Goal: Task Accomplishment & Management: Use online tool/utility

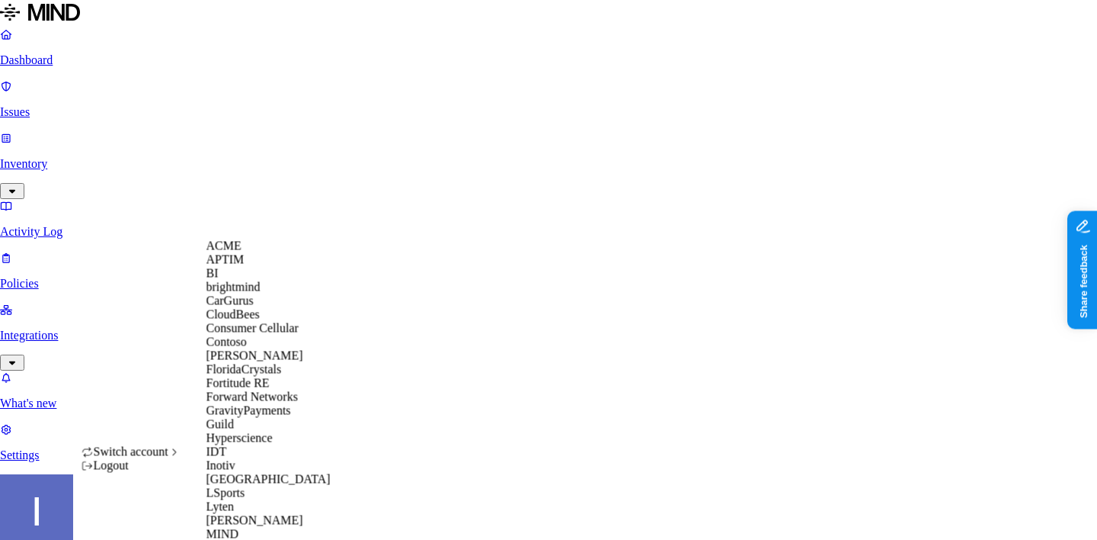
scroll to position [655, 0]
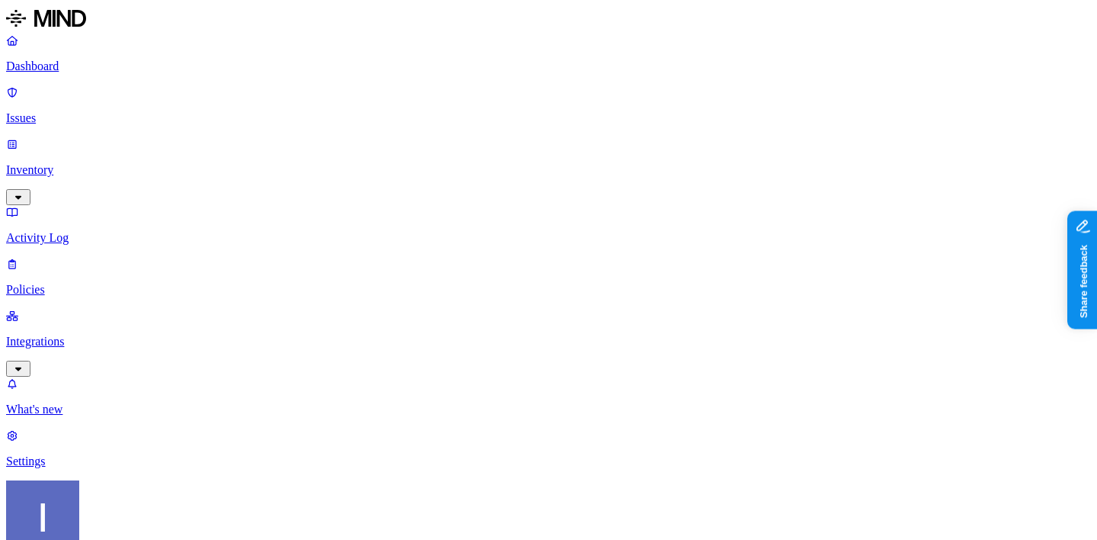
click at [74, 68] on p "Dashboard" at bounding box center [548, 66] width 1085 height 14
click at [94, 163] on p "Inventory" at bounding box center [548, 170] width 1085 height 14
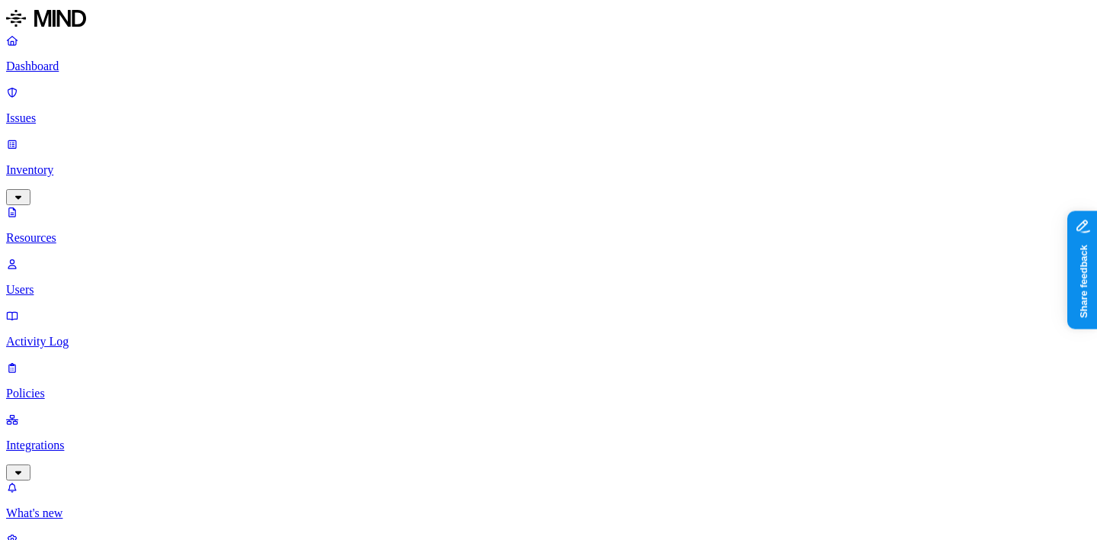
click at [108, 283] on p "Users" at bounding box center [548, 290] width 1085 height 14
click at [88, 67] on p "Dashboard" at bounding box center [548, 66] width 1085 height 14
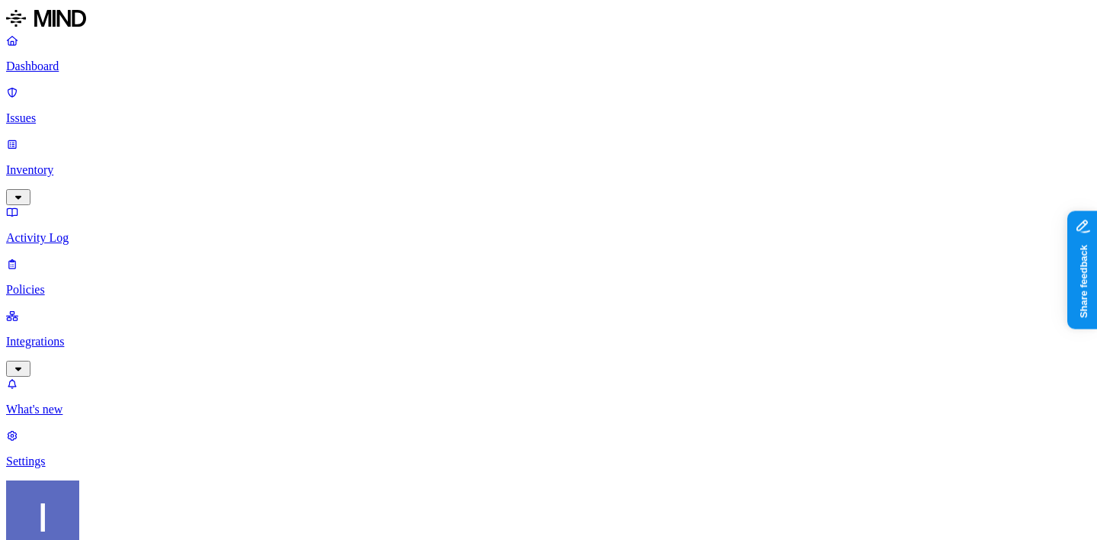
click at [116, 163] on p "Inventory" at bounding box center [548, 170] width 1085 height 14
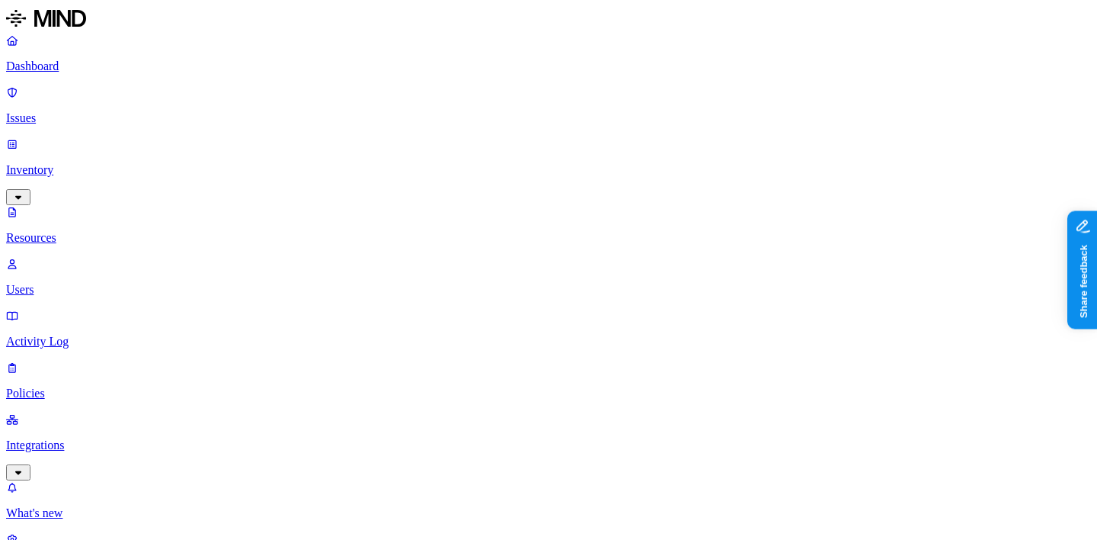
click at [101, 283] on p "Users" at bounding box center [548, 290] width 1085 height 14
drag, startPoint x: 335, startPoint y: 82, endPoint x: 484, endPoint y: 100, distance: 150.5
click at [77, 111] on p "Issues" at bounding box center [548, 118] width 1085 height 14
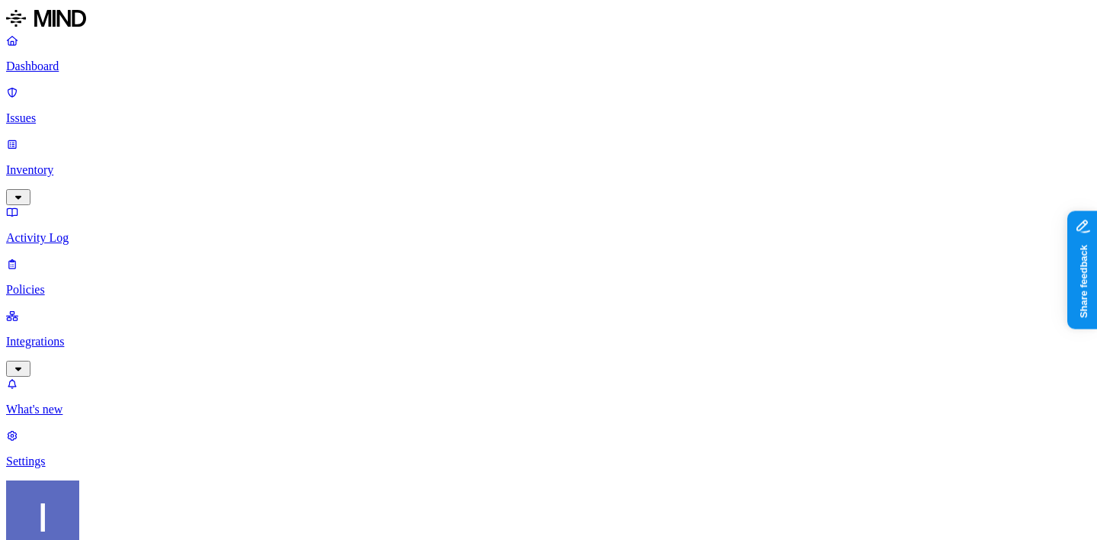
click at [81, 163] on p "Inventory" at bounding box center [548, 170] width 1085 height 14
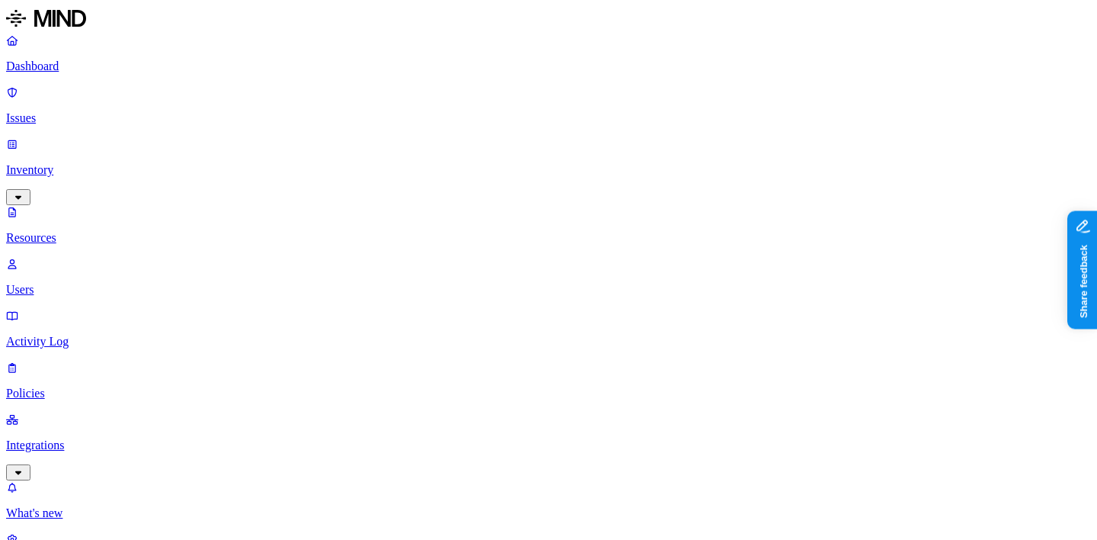
click at [91, 67] on p "Dashboard" at bounding box center [548, 66] width 1085 height 14
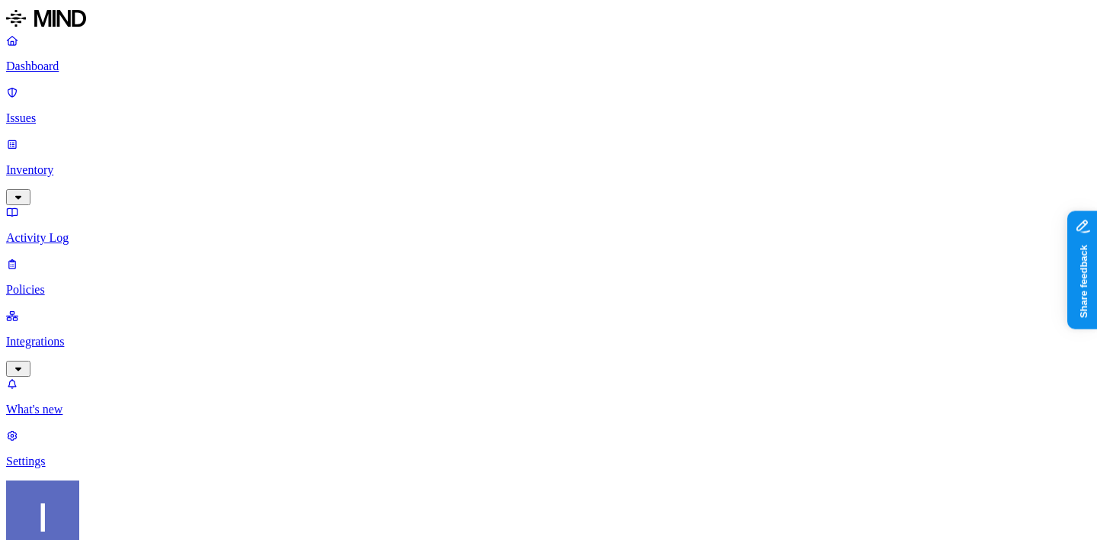
click at [107, 283] on p "Policies" at bounding box center [548, 290] width 1085 height 14
click at [59, 335] on p "Integrations" at bounding box center [548, 342] width 1085 height 14
click at [59, 454] on p "Endpoints" at bounding box center [548, 461] width 1085 height 14
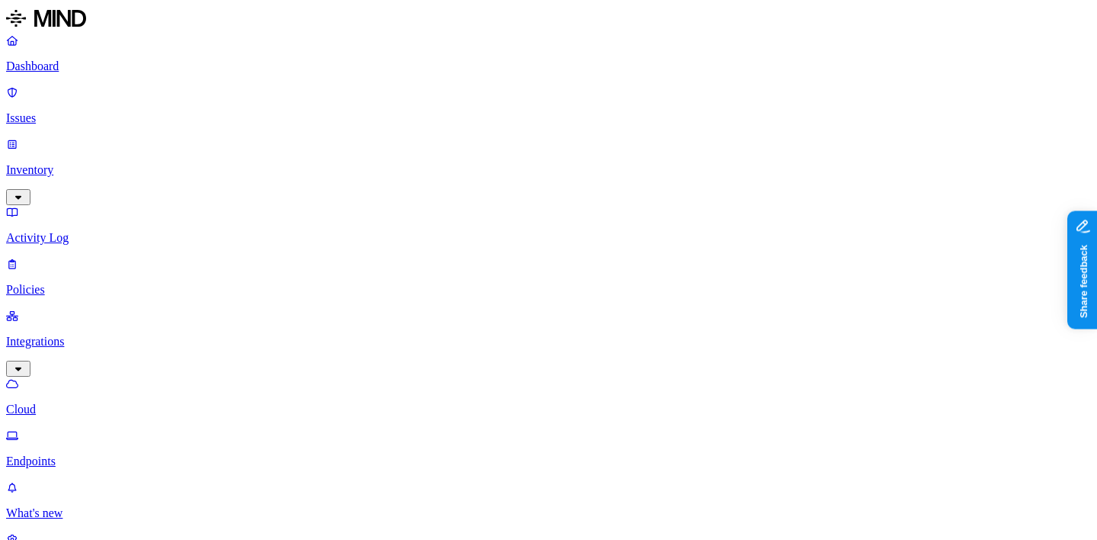
click at [91, 283] on p "Policies" at bounding box center [548, 290] width 1085 height 14
click at [93, 205] on link "Activity Log" at bounding box center [548, 225] width 1085 height 40
click at [91, 283] on p "Policies" at bounding box center [548, 290] width 1085 height 14
click at [33, 65] on link "Dashboard" at bounding box center [548, 54] width 1085 height 40
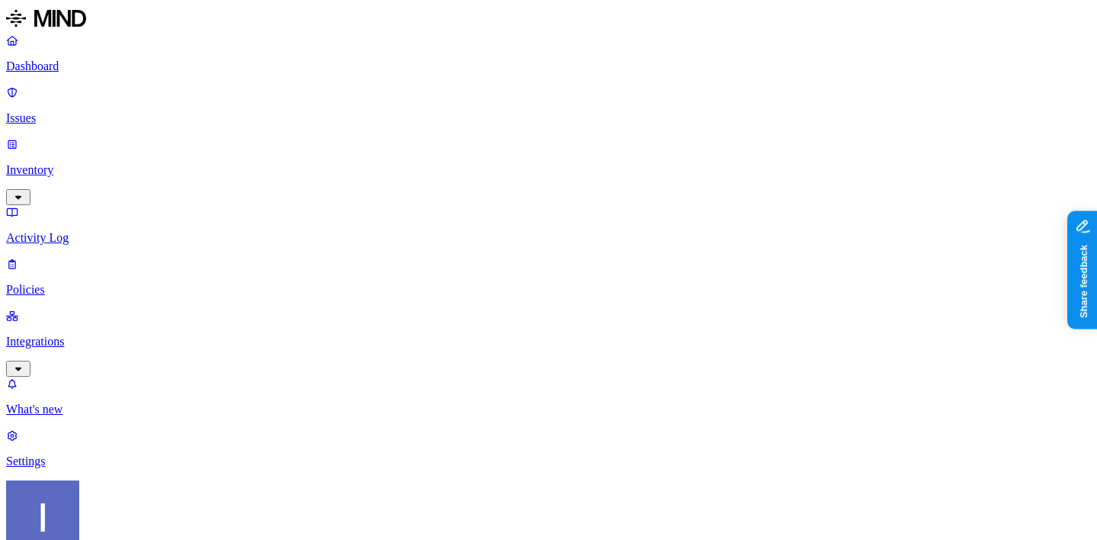
click at [84, 111] on p "Issues" at bounding box center [548, 118] width 1085 height 14
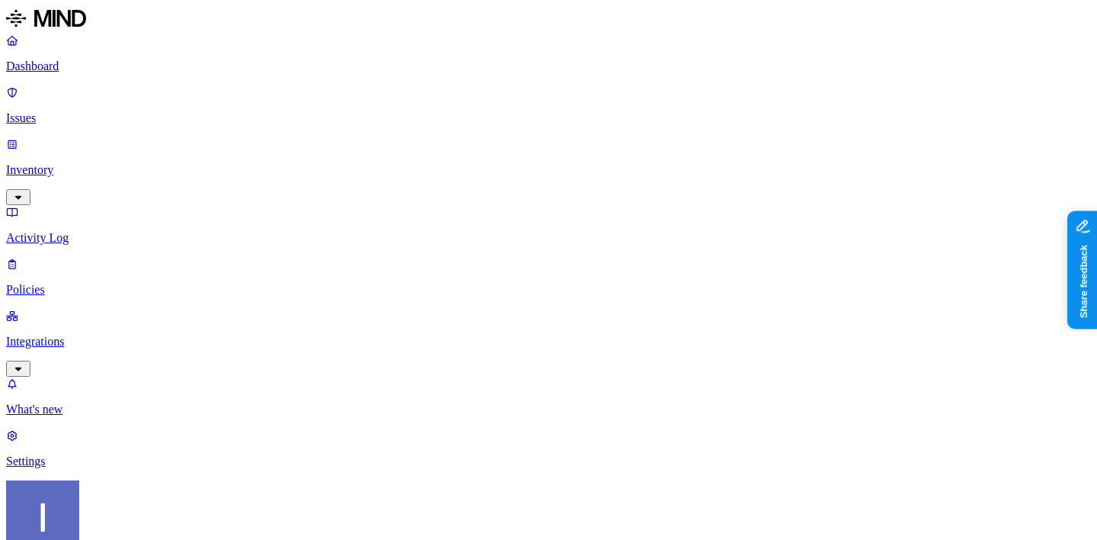
drag, startPoint x: 336, startPoint y: 59, endPoint x: 372, endPoint y: 59, distance: 35.8
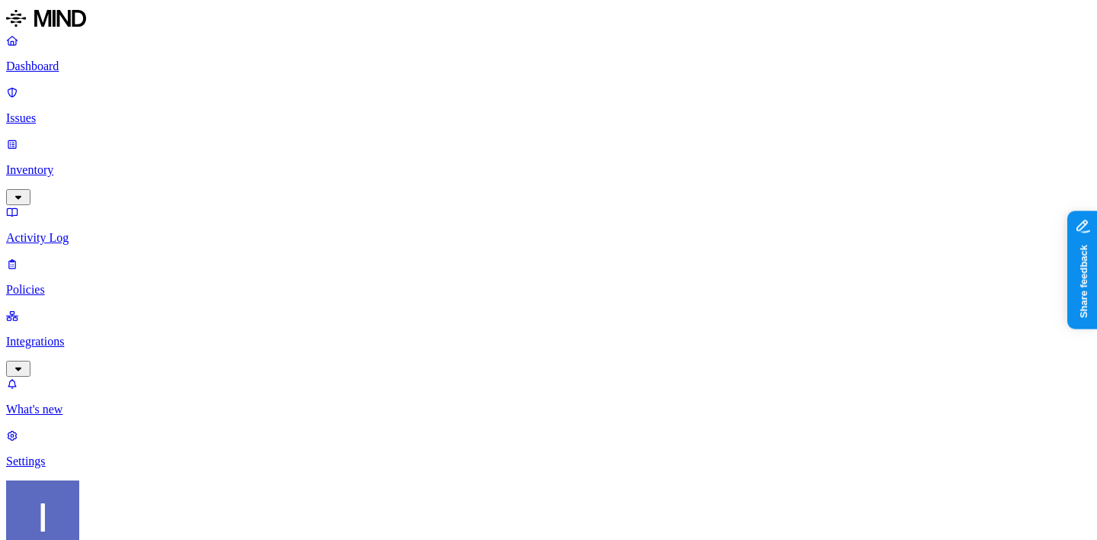
click at [110, 73] on link "Dashboard" at bounding box center [548, 54] width 1085 height 40
click at [83, 468] on link "Settings" at bounding box center [548, 448] width 1085 height 40
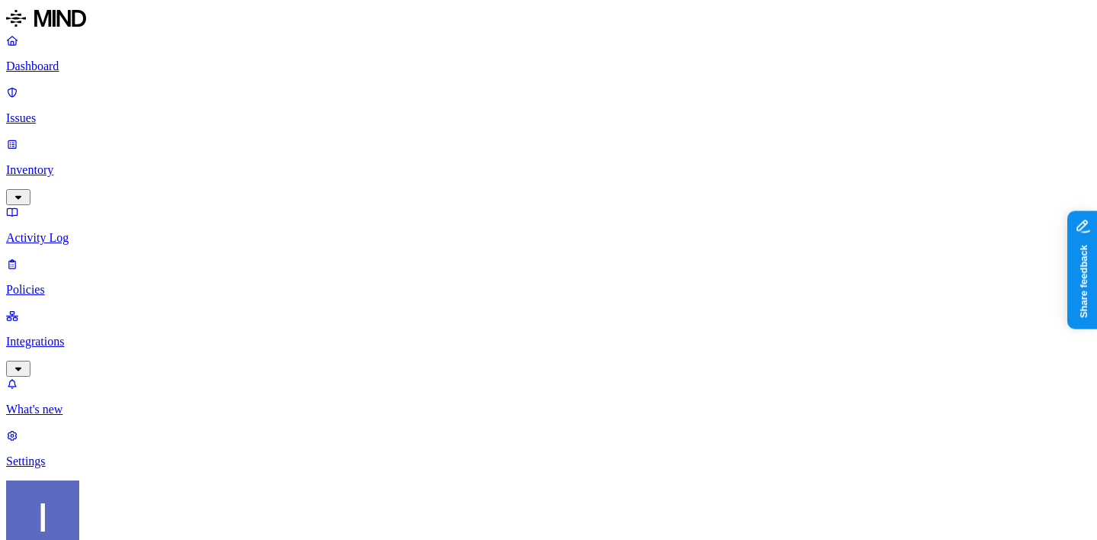
click at [86, 335] on p "Integrations" at bounding box center [548, 342] width 1085 height 14
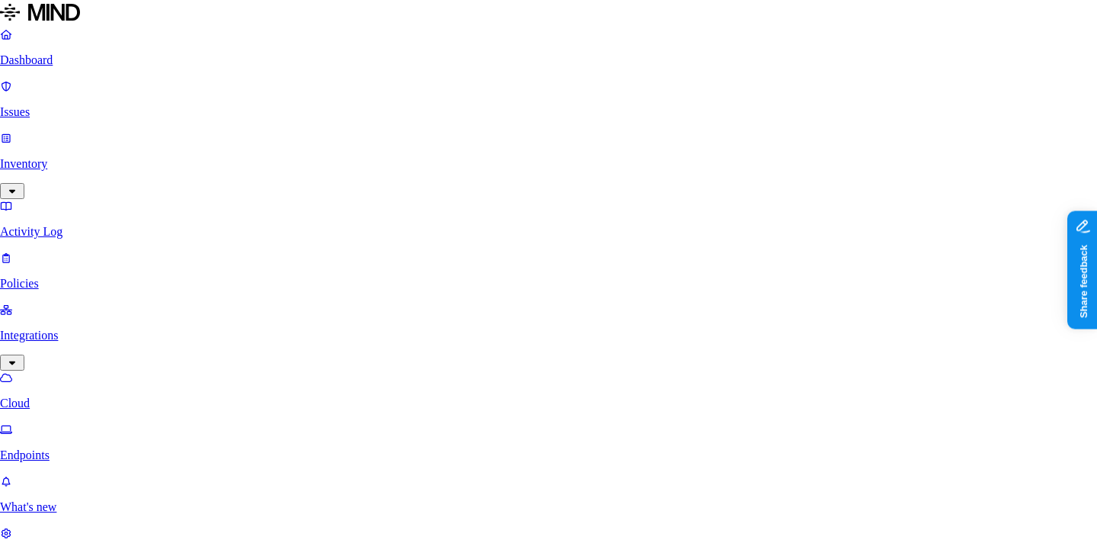
scroll to position [49, 0]
type input "xmms6"
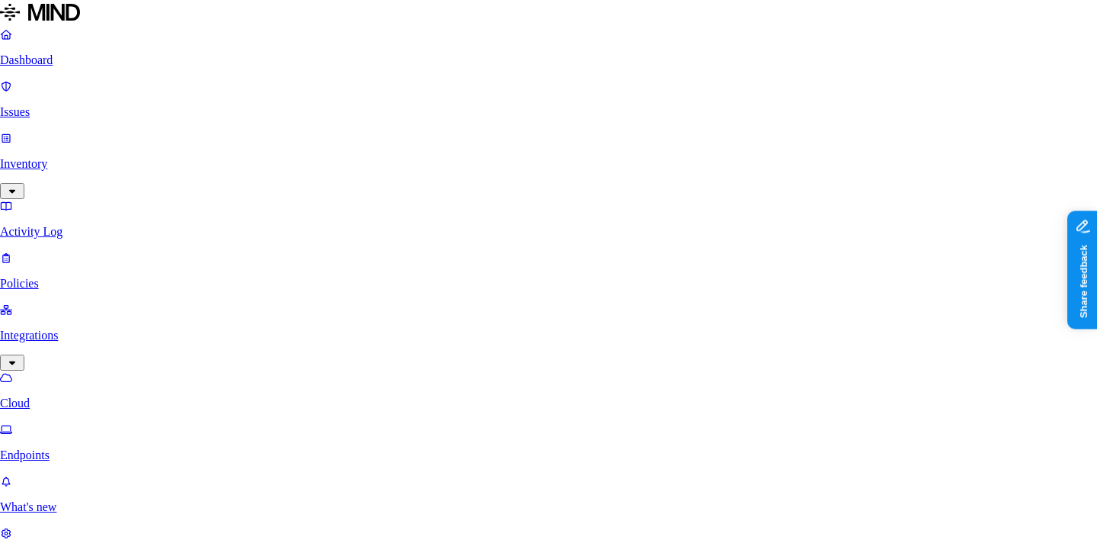
type input "xmms6"
click at [136, 526] on html "Dashboard Issues Inventory Activity Log Policies Integrations Cloud Endpoints W…" at bounding box center [548, 544] width 1097 height 1089
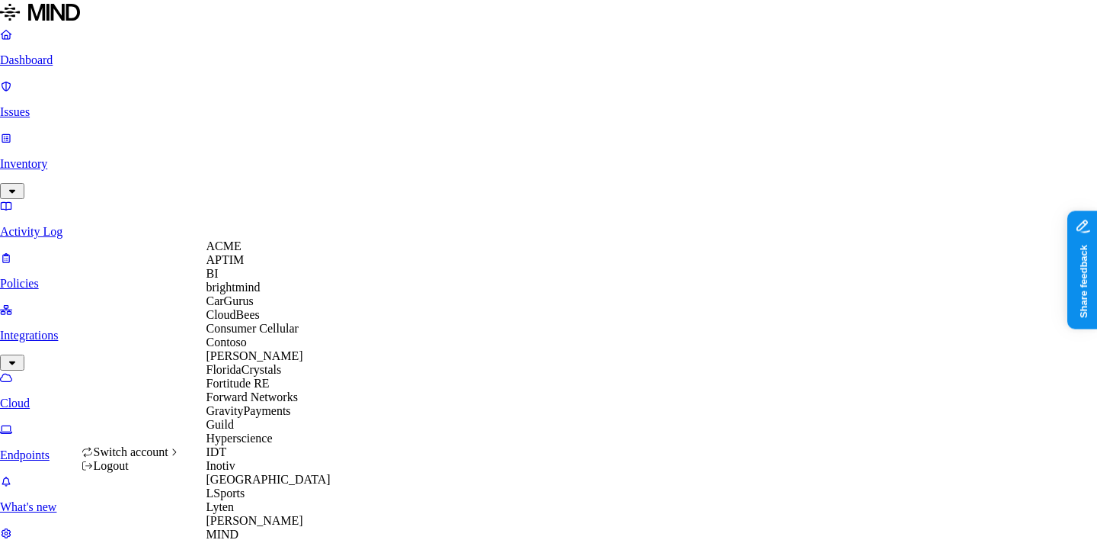
click at [250, 321] on span "CloudBees" at bounding box center [233, 314] width 53 height 13
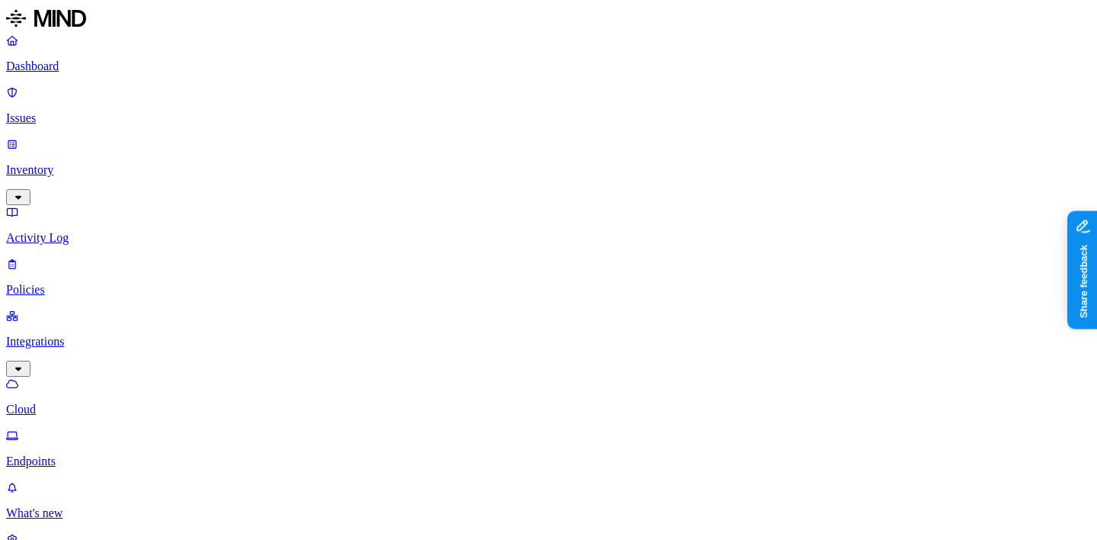
click at [98, 309] on link "Integrations" at bounding box center [548, 342] width 1085 height 66
click at [110, 205] on link "Activity Log" at bounding box center [548, 225] width 1085 height 40
click at [75, 163] on p "Inventory" at bounding box center [548, 170] width 1085 height 14
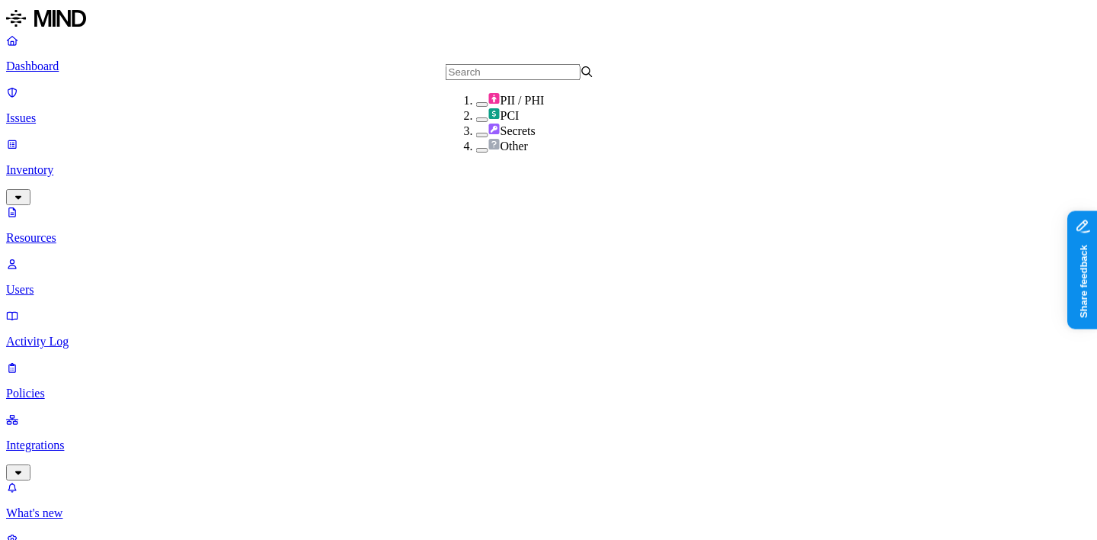
click at [533, 138] on div "Secrets" at bounding box center [550, 130] width 149 height 15
